Goal: Task Accomplishment & Management: Manage account settings

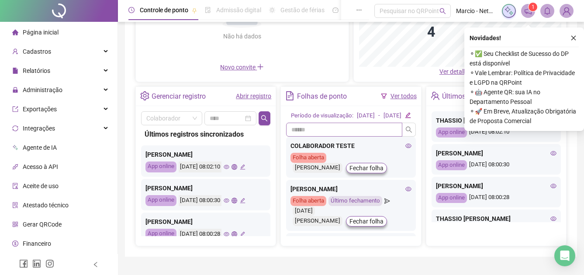
scroll to position [131, 0]
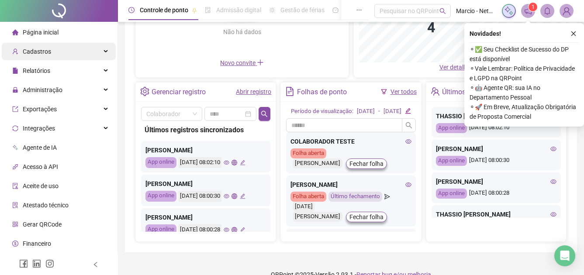
click at [76, 48] on div "Cadastros" at bounding box center [59, 51] width 114 height 17
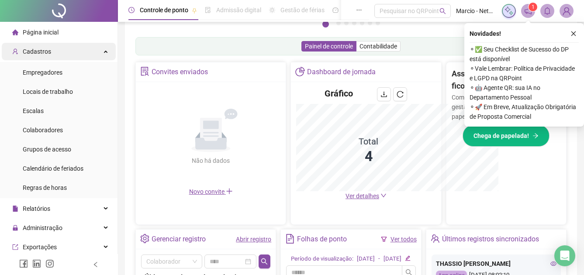
scroll to position [260, 0]
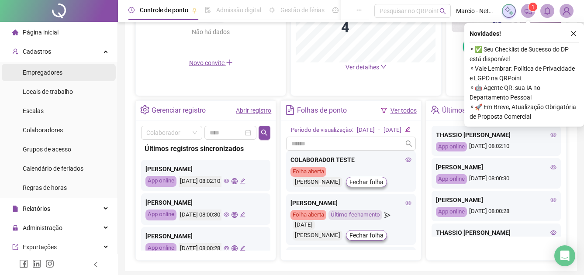
click at [79, 73] on li "Empregadores" at bounding box center [59, 72] width 114 height 17
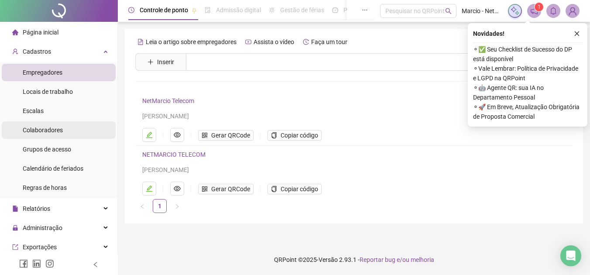
click at [71, 137] on li "Colaboradores" at bounding box center [59, 129] width 114 height 17
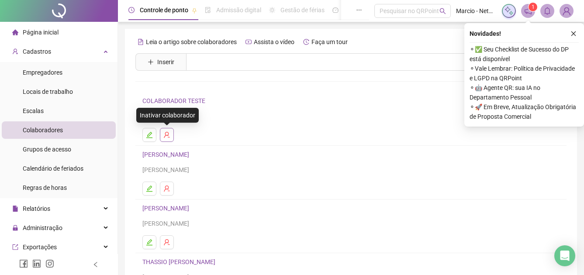
click at [163, 133] on button "button" at bounding box center [167, 135] width 14 height 14
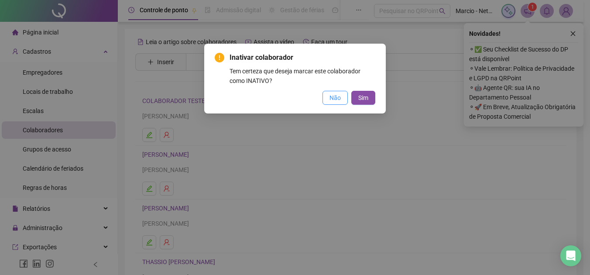
click at [330, 98] on span "Não" at bounding box center [335, 98] width 11 height 10
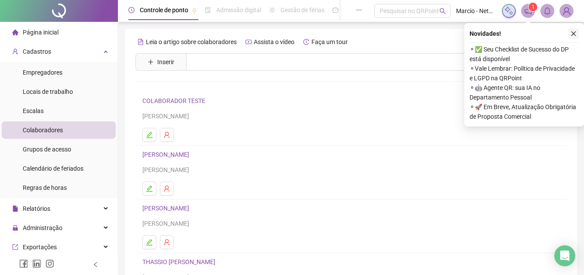
click at [572, 36] on icon "close" at bounding box center [573, 34] width 6 height 6
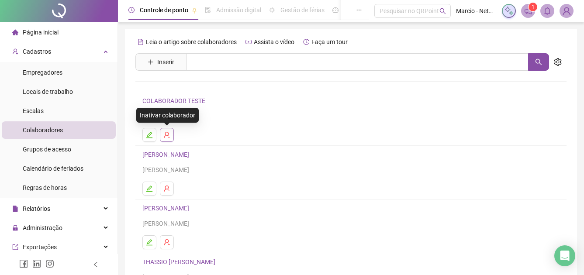
click at [164, 134] on icon "user-delete" at bounding box center [166, 134] width 7 height 7
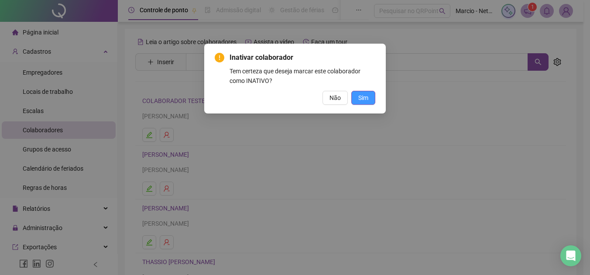
click at [366, 95] on span "Sim" at bounding box center [363, 98] width 10 height 10
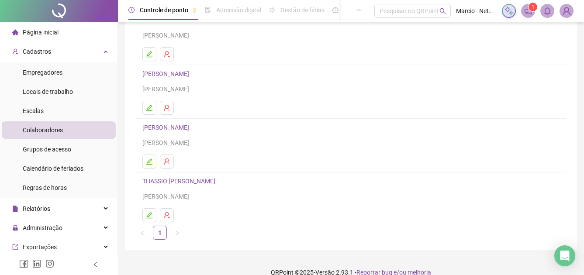
scroll to position [93, 0]
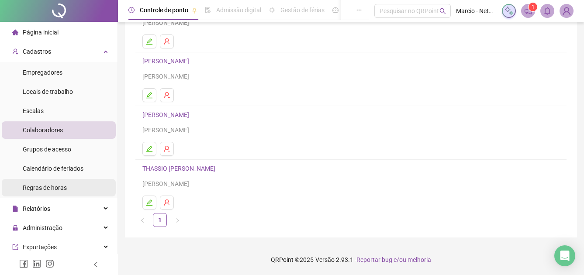
click at [68, 195] on li "Regras de horas" at bounding box center [59, 187] width 114 height 17
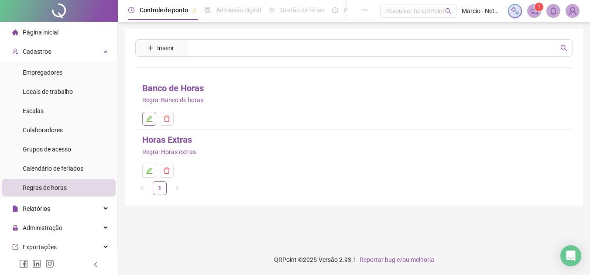
click at [154, 120] on button "button" at bounding box center [149, 119] width 14 height 14
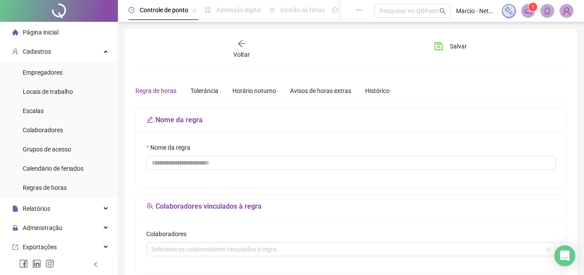
type input "**********"
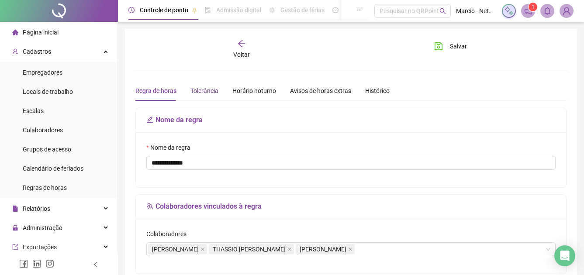
click at [206, 89] on div "Tolerância" at bounding box center [204, 91] width 28 height 10
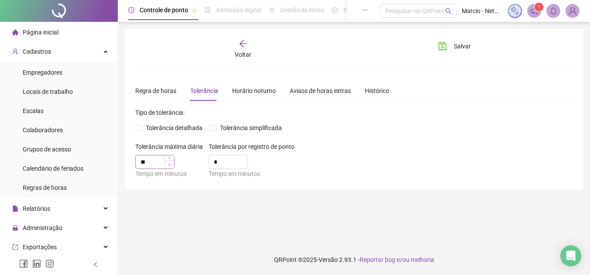
click at [173, 163] on span "Decrease Value" at bounding box center [170, 165] width 10 height 8
click at [156, 163] on input "**" at bounding box center [155, 161] width 38 height 13
click at [344, 123] on div "Tolerância detalhada Tolerância simplificada" at bounding box center [353, 128] width 437 height 10
click at [261, 95] on div "Horário noturno" at bounding box center [254, 91] width 44 height 10
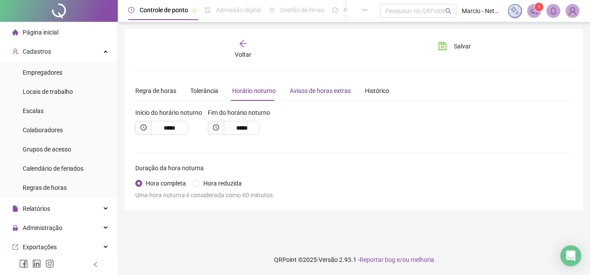
click at [308, 89] on div "Avisos de horas extras" at bounding box center [320, 91] width 61 height 10
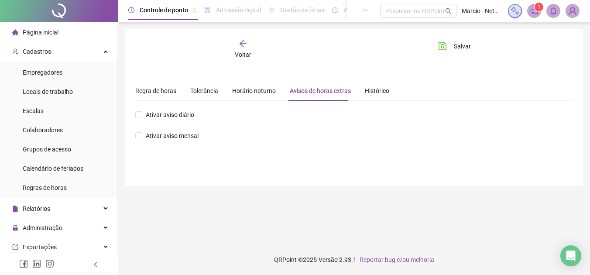
click at [249, 41] on div "Voltar" at bounding box center [243, 49] width 67 height 20
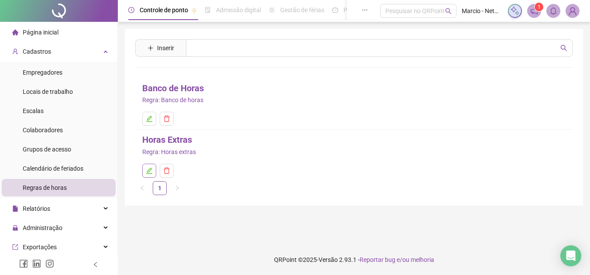
click at [152, 172] on icon "edit" at bounding box center [149, 170] width 7 height 7
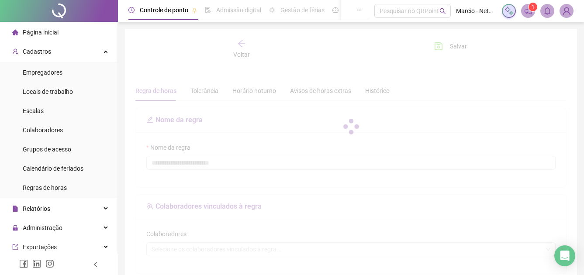
type input "**********"
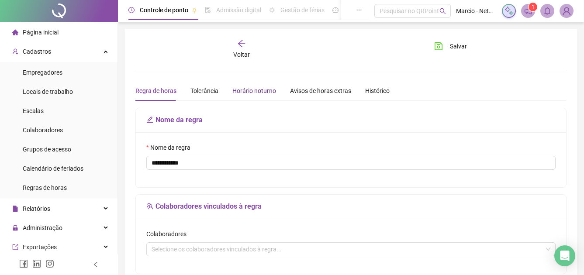
click at [239, 92] on div "Horário noturno" at bounding box center [254, 91] width 44 height 10
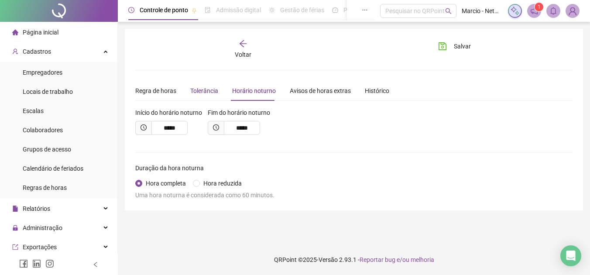
click at [210, 91] on div "Tolerância" at bounding box center [204, 91] width 28 height 10
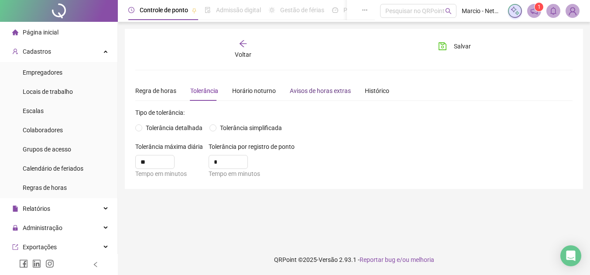
click at [337, 89] on div "Avisos de horas extras" at bounding box center [320, 91] width 61 height 10
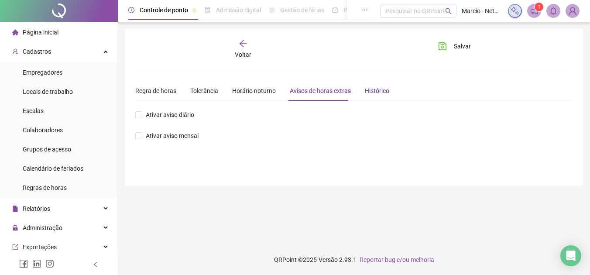
click at [370, 86] on div "Histórico" at bounding box center [377, 91] width 24 height 10
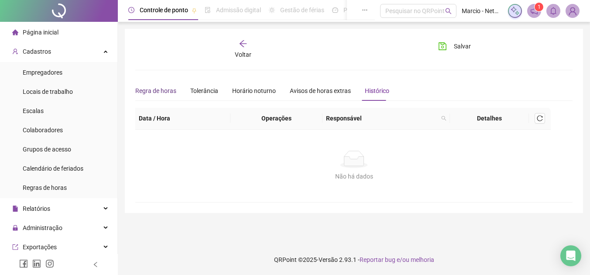
click at [168, 92] on div "Regra de horas" at bounding box center [155, 91] width 41 height 10
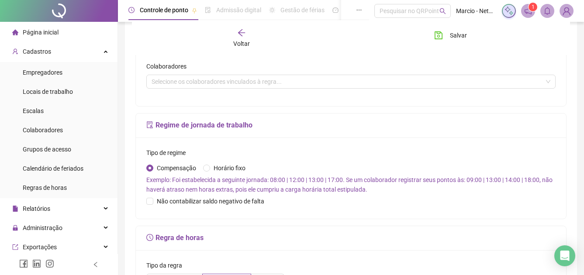
scroll to position [175, 0]
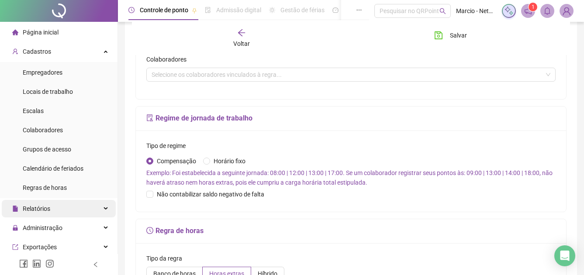
click at [68, 206] on div "Relatórios" at bounding box center [59, 208] width 114 height 17
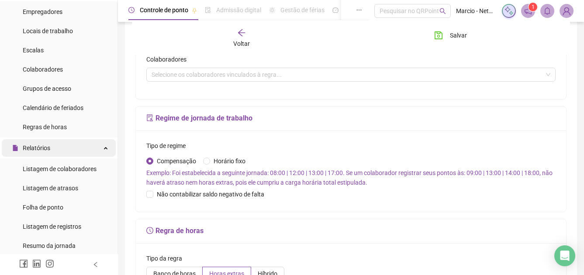
scroll to position [87, 0]
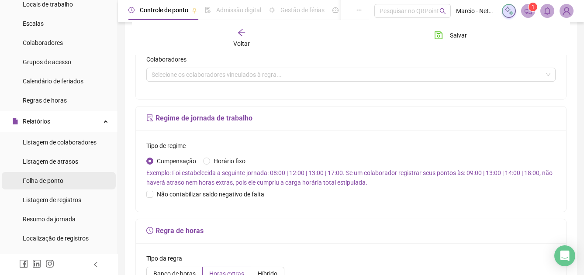
click at [67, 184] on li "Folha de ponto" at bounding box center [59, 180] width 114 height 17
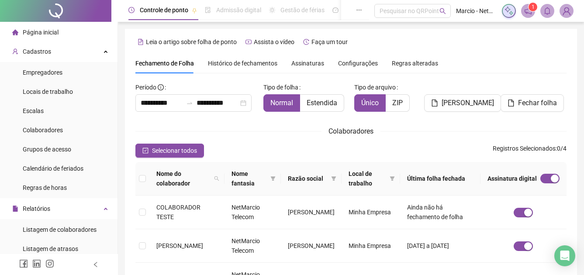
click at [45, 38] on div "Página inicial" at bounding box center [35, 32] width 46 height 17
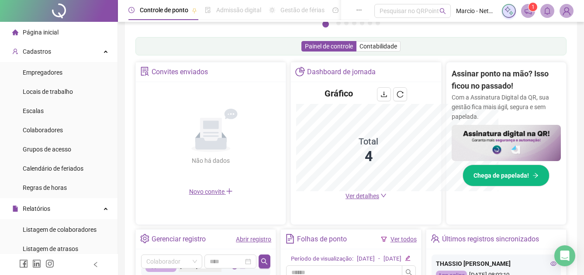
scroll to position [260, 0]
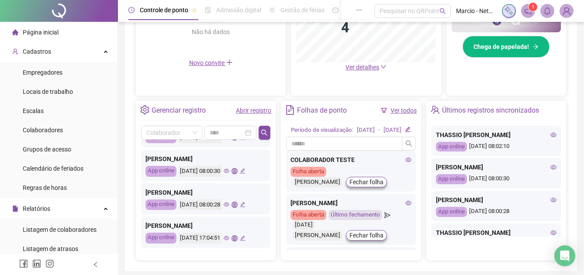
click at [237, 203] on icon "global" at bounding box center [234, 205] width 6 height 6
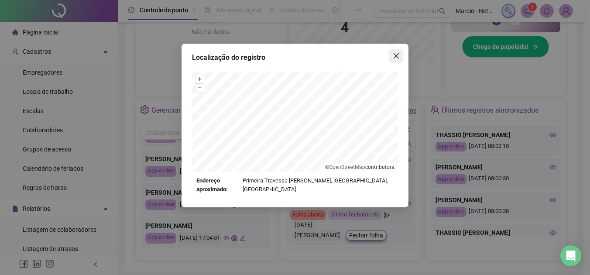
click at [398, 54] on icon "close" at bounding box center [396, 55] width 5 height 5
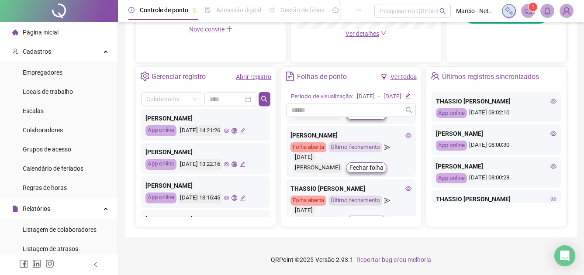
scroll to position [44, 0]
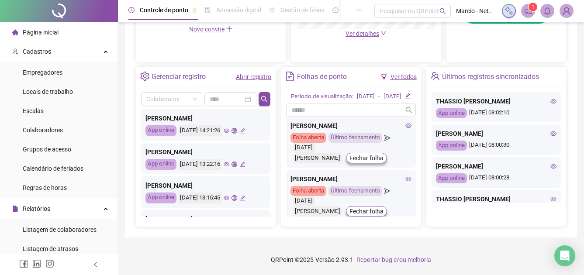
click at [405, 129] on icon "eye" at bounding box center [408, 126] width 6 height 6
